Goal: Information Seeking & Learning: Learn about a topic

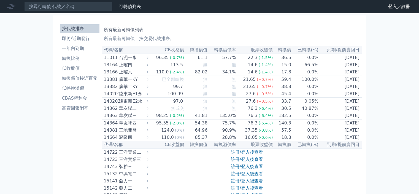
drag, startPoint x: 262, startPoint y: 32, endPoint x: 280, endPoint y: 28, distance: 18.5
click at [280, 28] on h1 "所有最新可轉債列表" at bounding box center [232, 29] width 256 height 7
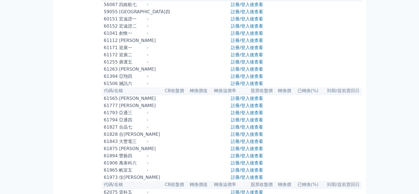
scroll to position [1930, 0]
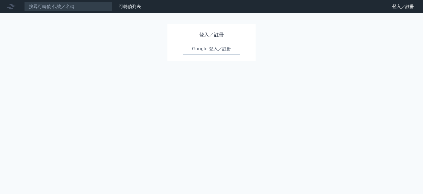
click at [223, 52] on link "Google 登入／註冊" at bounding box center [211, 49] width 57 height 12
click at [224, 49] on link "Google 登入／註冊" at bounding box center [211, 49] width 57 height 12
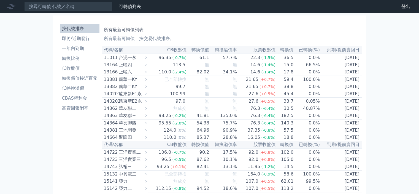
drag, startPoint x: 413, startPoint y: 1, endPoint x: 300, endPoint y: 23, distance: 115.0
drag, startPoint x: 392, startPoint y: 0, endPoint x: 193, endPoint y: 29, distance: 200.9
click at [193, 29] on h1 "所有最新可轉債列表" at bounding box center [232, 29] width 256 height 7
drag, startPoint x: 412, startPoint y: 0, endPoint x: 202, endPoint y: 31, distance: 211.8
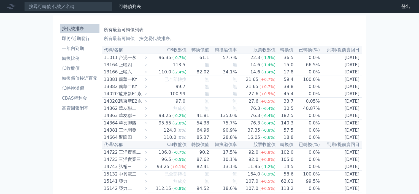
click at [202, 31] on h1 "所有最新可轉債列表" at bounding box center [232, 29] width 256 height 7
click at [74, 45] on li "一年內到期" at bounding box center [80, 48] width 40 height 7
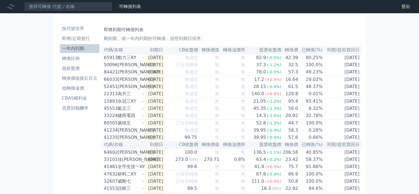
drag, startPoint x: 113, startPoint y: 1, endPoint x: 20, endPoint y: 39, distance: 100.1
click at [78, 56] on li "轉換比例" at bounding box center [80, 58] width 40 height 7
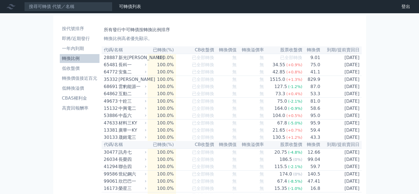
click at [139, 50] on th "代碼/名稱" at bounding box center [125, 49] width 46 height 7
click at [74, 49] on li "一年內到期" at bounding box center [80, 48] width 40 height 7
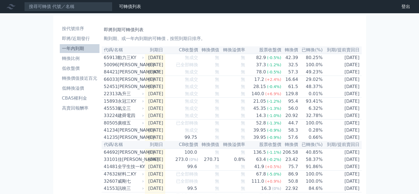
click at [9, 7] on icon at bounding box center [11, 6] width 9 height 5
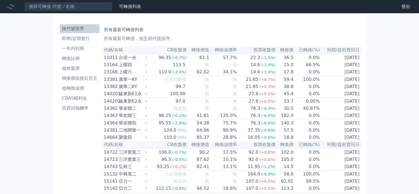
click at [12, 7] on icon at bounding box center [11, 6] width 9 height 9
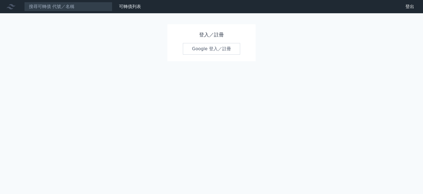
click at [230, 49] on link "Google 登入／註冊" at bounding box center [211, 49] width 57 height 12
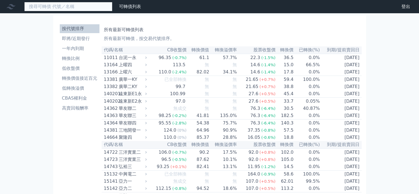
click at [65, 8] on input at bounding box center [68, 6] width 88 height 9
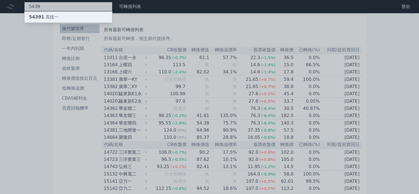
type input "5439"
click at [55, 15] on div "54391 高技一" at bounding box center [44, 17] width 30 height 7
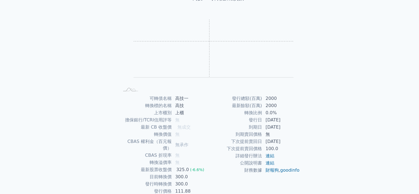
scroll to position [55, 0]
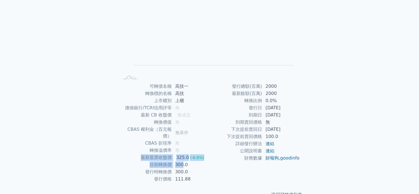
drag, startPoint x: 138, startPoint y: 151, endPoint x: 182, endPoint y: 155, distance: 44.5
click at [182, 155] on tbody "可轉債名稱 高技一 轉換標的名稱 高技 上市櫃別 上櫃 擔保銀行/TCRI信用評等 無 最新 CB 收盤價 無成交 轉換價值 無 CBAS 權利金（百元報價）…" at bounding box center [164, 133] width 90 height 100
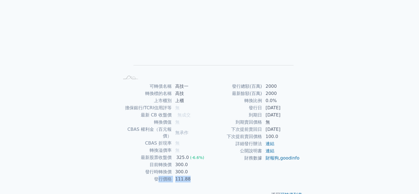
drag, startPoint x: 157, startPoint y: 172, endPoint x: 196, endPoint y: 172, distance: 39.7
click at [196, 175] on tr "發行價格 111.88" at bounding box center [164, 178] width 90 height 7
click at [149, 168] on td "發行時轉換價" at bounding box center [145, 171] width 53 height 7
drag, startPoint x: 146, startPoint y: 165, endPoint x: 189, endPoint y: 162, distance: 43.7
click at [189, 168] on tr "發行時轉換價 300.0" at bounding box center [164, 171] width 90 height 7
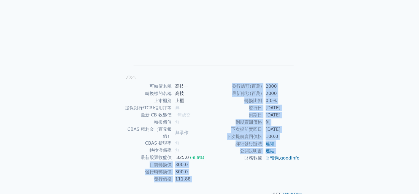
drag, startPoint x: 208, startPoint y: 148, endPoint x: 216, endPoint y: 155, distance: 10.7
click at [216, 155] on div "可轉債名稱 高技一 轉換標的名稱 高技 上市櫃別 上櫃 擔保銀行/TCRI信用評等 無 最新 CB 收盤價 無成交 轉換價值 無 CBAS 權利金（百元報價）…" at bounding box center [210, 133] width 194 height 100
click at [219, 169] on div "發行總額(百萬) 2000 最新餘額(百萬) 2000 轉換比例 0.0% 發行日 [DATE] 到期日 [DATE] 到期賣回價格 無 下次提前賣回日 [D…" at bounding box center [255, 133] width 90 height 100
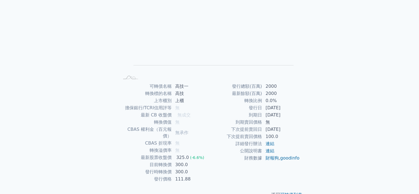
scroll to position [61, 0]
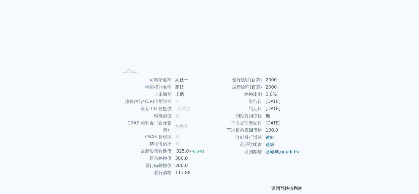
click at [288, 186] on link "可轉債列表" at bounding box center [291, 188] width 22 height 5
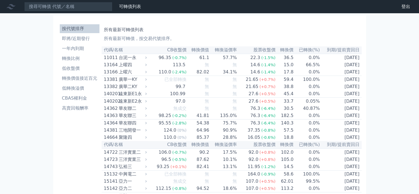
click at [225, 37] on p "所有最新可轉債，按交易代號排序。" at bounding box center [232, 38] width 256 height 7
click at [132, 7] on link "可轉債列表" at bounding box center [130, 6] width 22 height 5
